Goal: Task Accomplishment & Management: Manage account settings

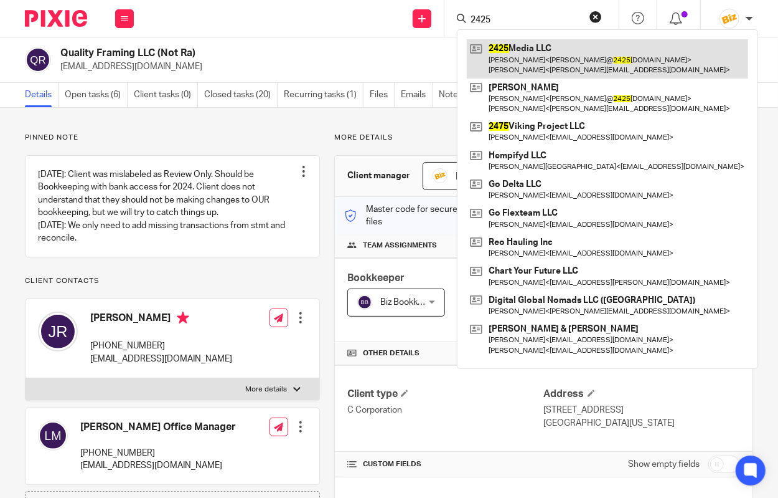
click at [509, 40] on link at bounding box center [607, 58] width 281 height 39
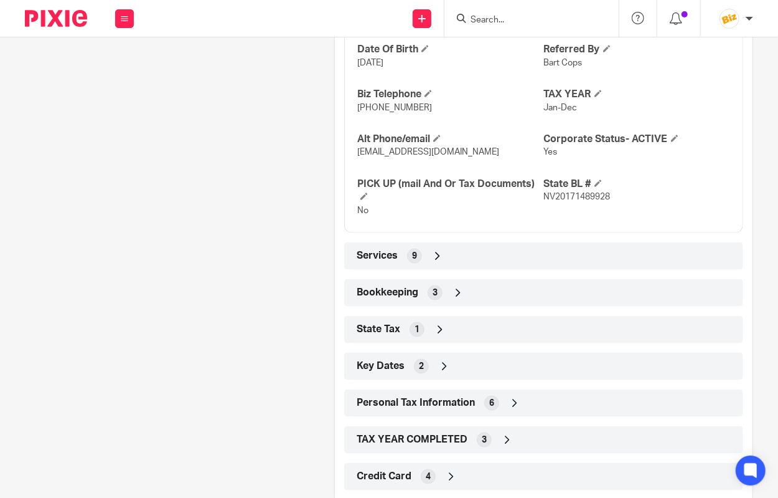
scroll to position [678, 0]
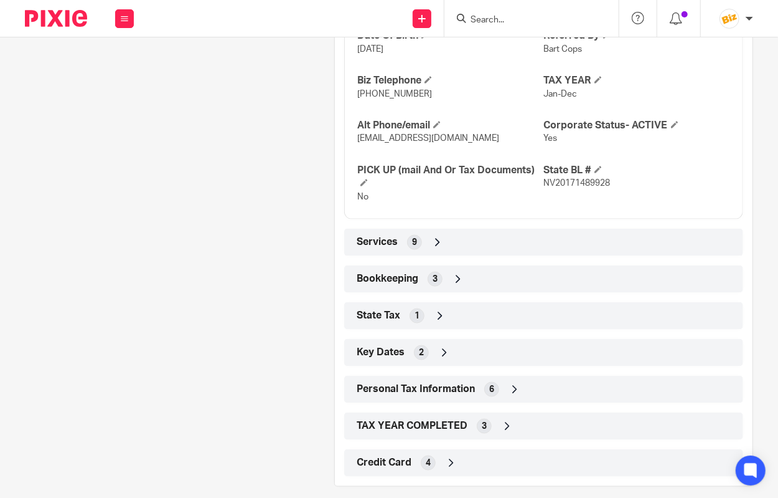
click at [564, 415] on div "TAX YEAR COMPLETED 3" at bounding box center [544, 425] width 380 height 21
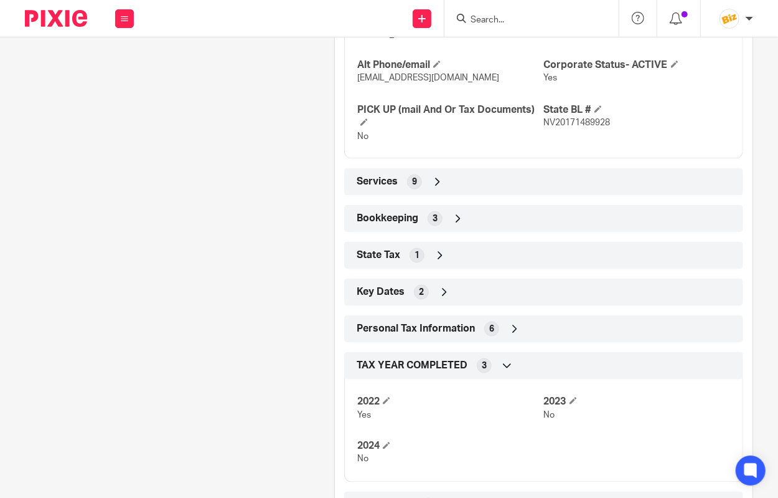
scroll to position [781, 0]
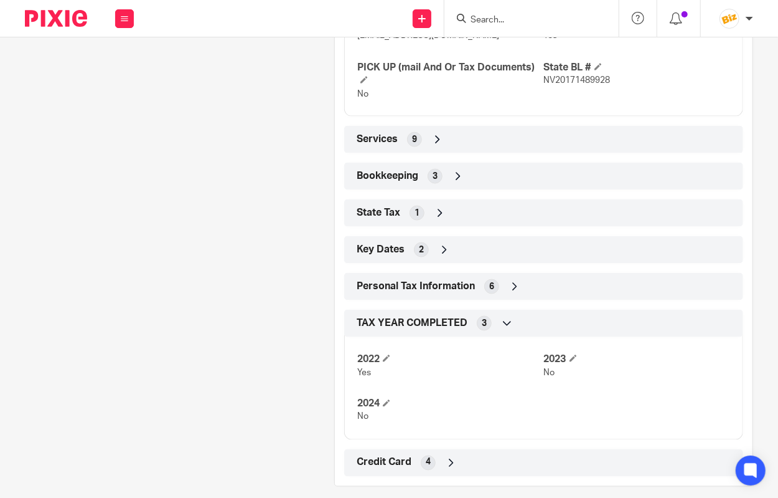
click at [575, 354] on span at bounding box center [573, 357] width 7 height 7
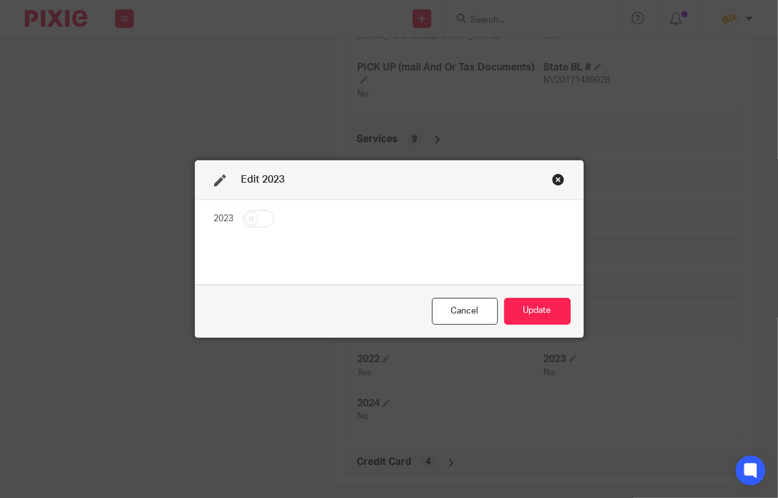
click at [263, 218] on input "checkbox" at bounding box center [259, 218] width 32 height 17
checkbox input "true"
drag, startPoint x: 527, startPoint y: 313, endPoint x: 611, endPoint y: 303, distance: 84.6
click at [529, 313] on button "Update" at bounding box center [537, 311] width 67 height 27
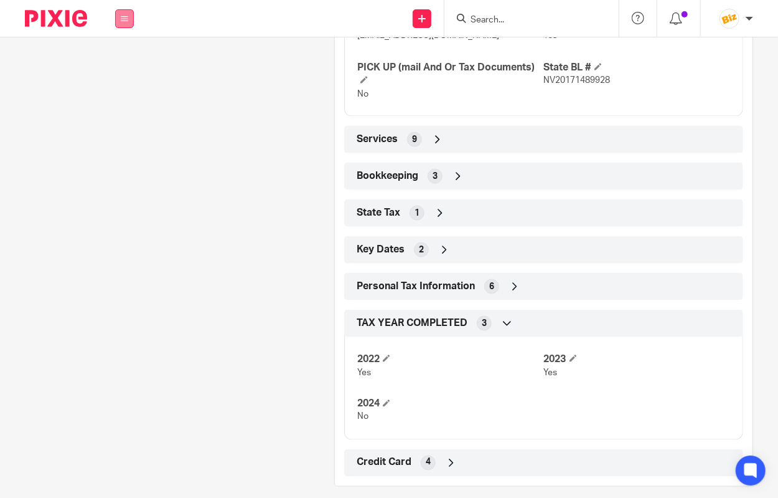
click at [127, 16] on icon at bounding box center [124, 18] width 7 height 7
click at [114, 57] on link "Work" at bounding box center [118, 58] width 20 height 9
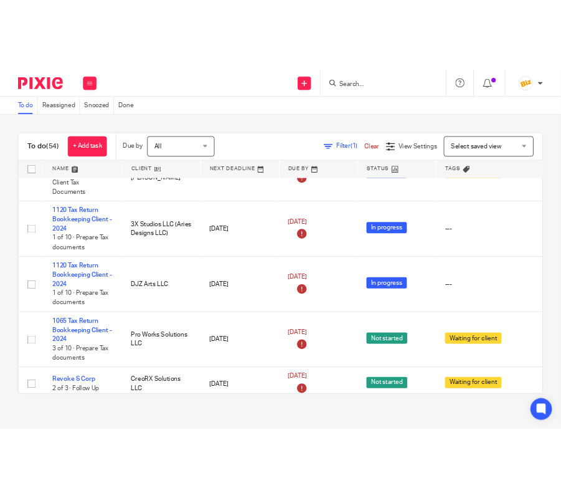
scroll to position [2209, 0]
